Goal: Task Accomplishment & Management: Use online tool/utility

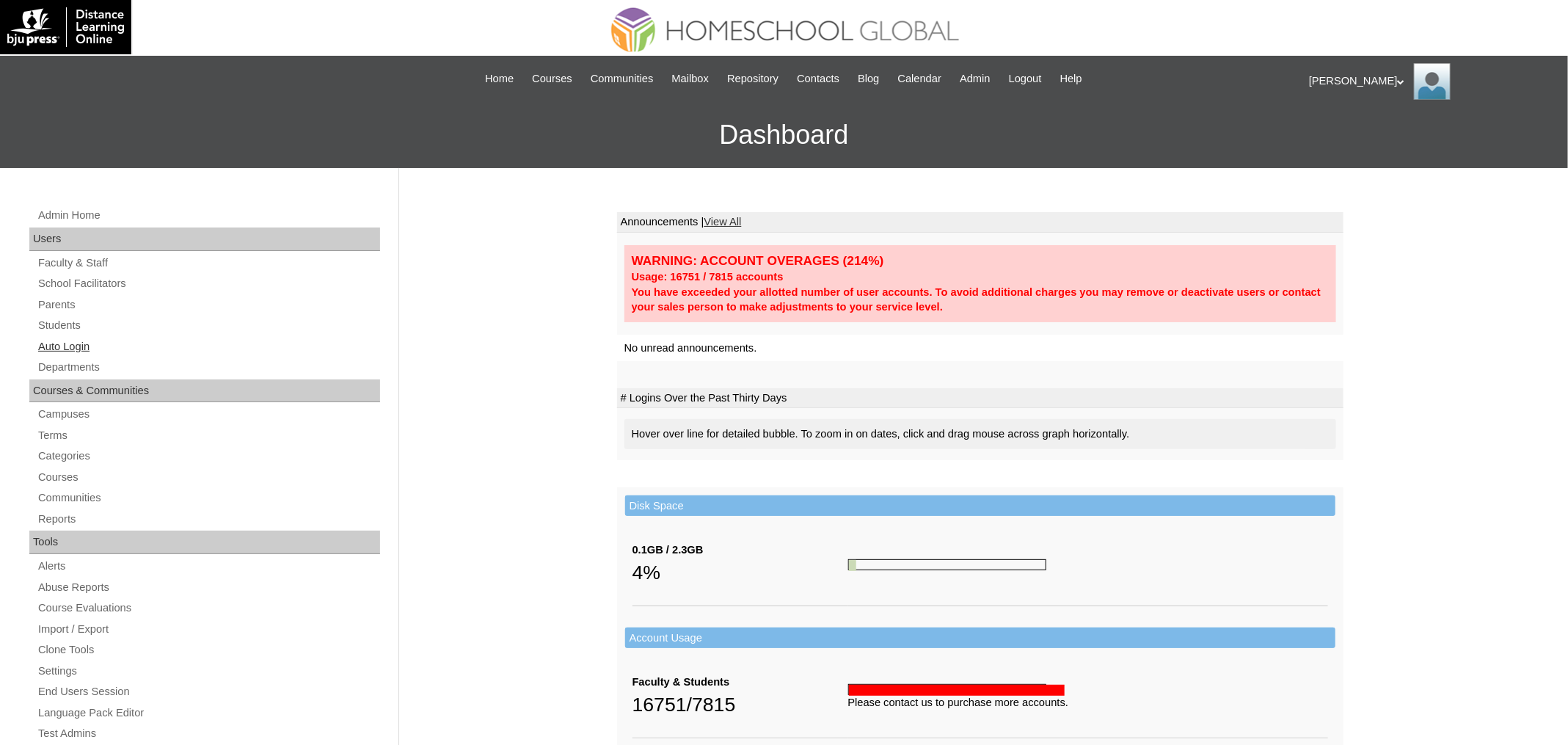
click at [94, 346] on link "Auto Login" at bounding box center [208, 347] width 344 height 18
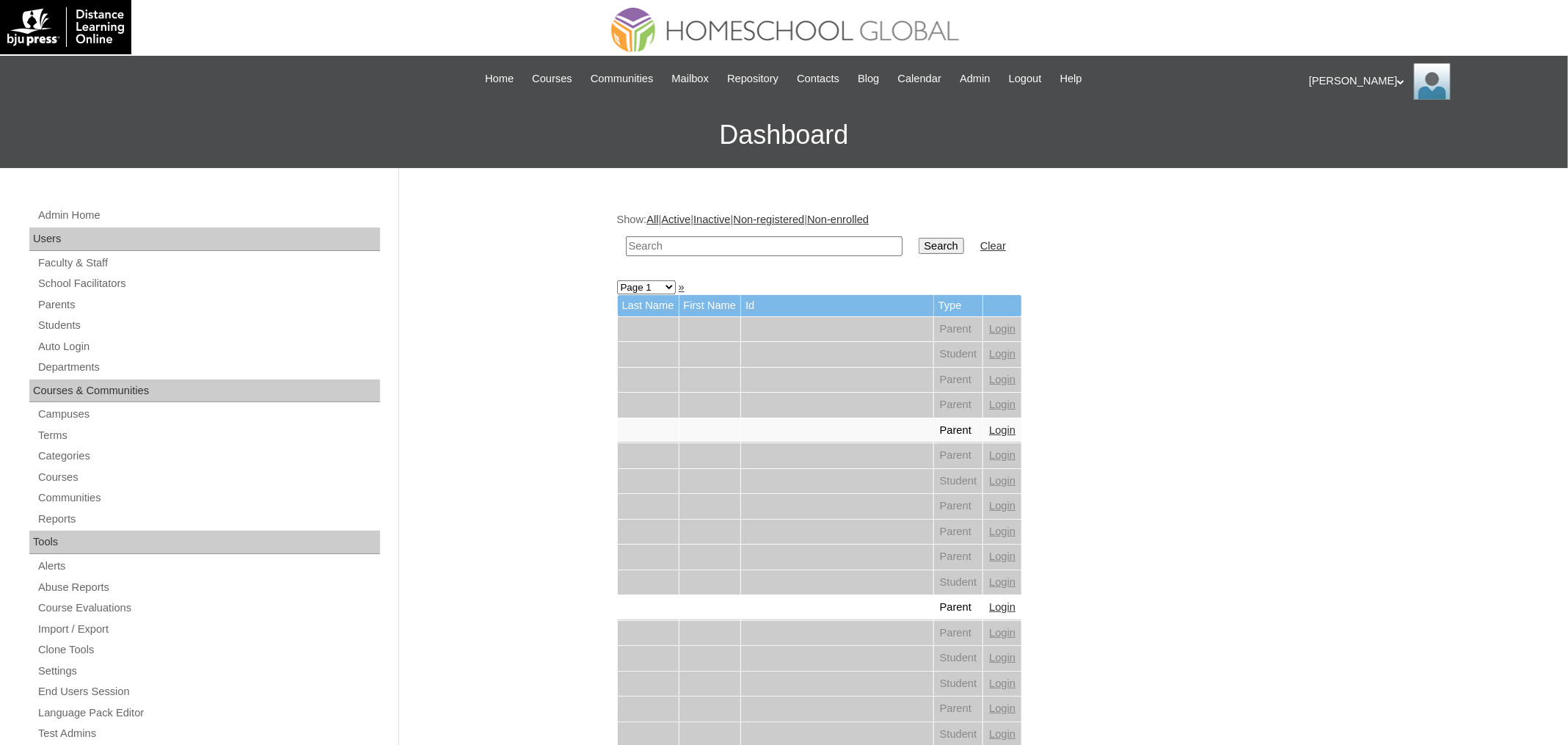
click at [700, 240] on input "text" at bounding box center [764, 246] width 276 height 20
paste input "Jachia Maite"
type input "Jachia Maite"
click at [919, 238] on input "Search" at bounding box center [941, 246] width 46 height 16
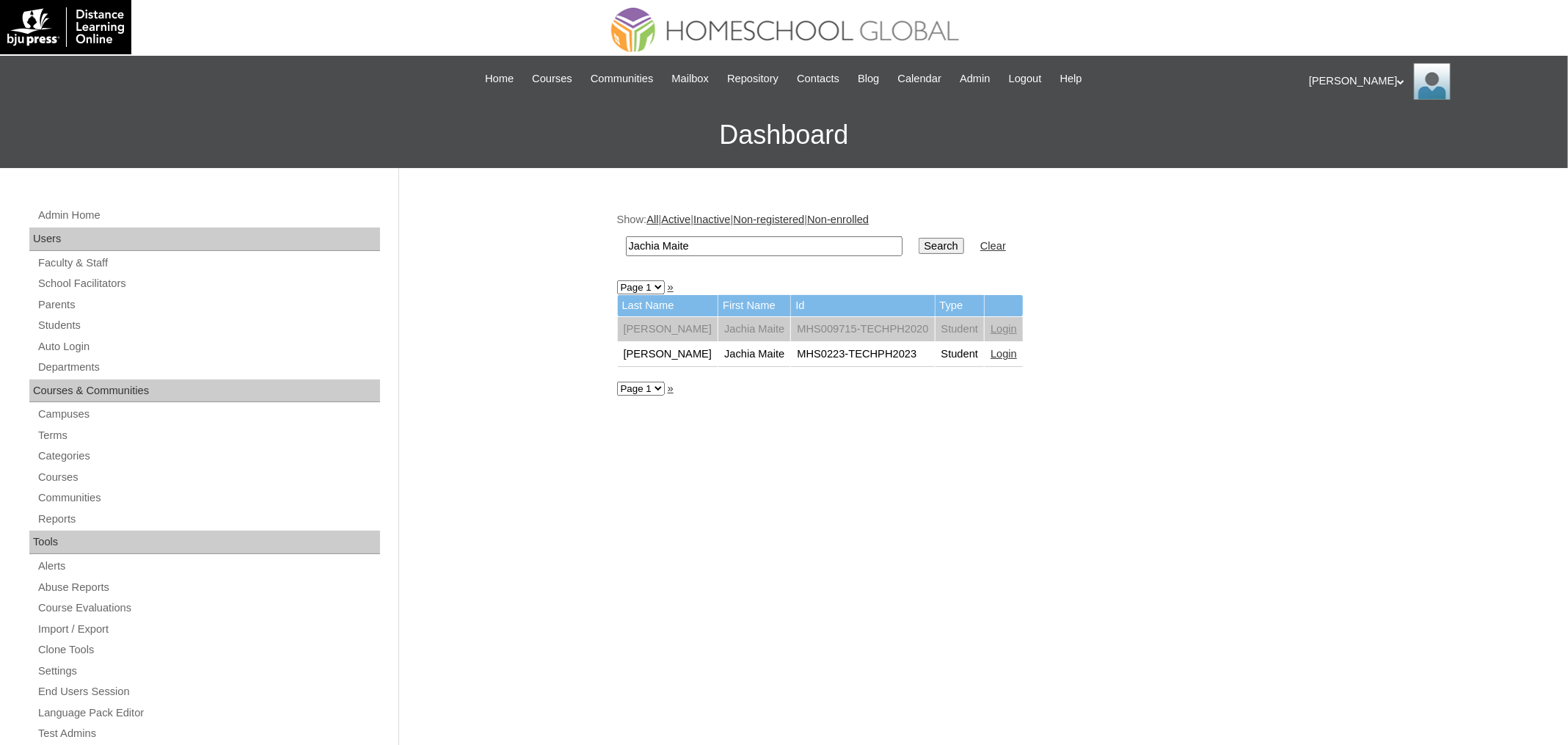
click at [990, 349] on link "Login" at bounding box center [1003, 354] width 27 height 12
